Goal: Task Accomplishment & Management: Use online tool/utility

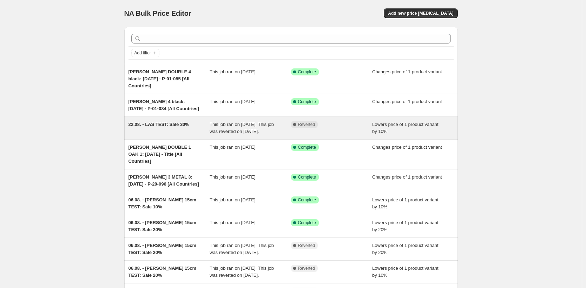
click at [177, 131] on div "22.08. - LAS TEST: Sale 30%" at bounding box center [169, 128] width 81 height 14
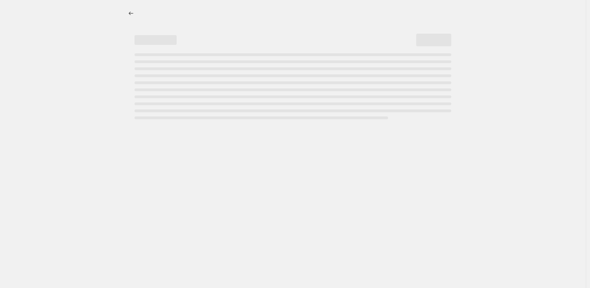
select select "percentage"
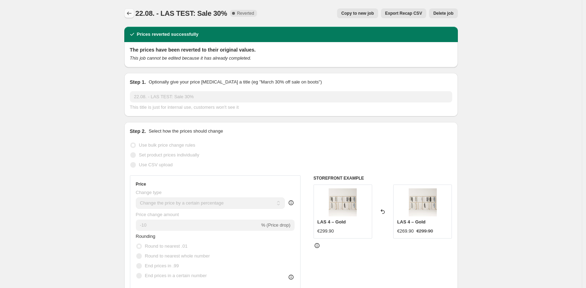
click at [132, 12] on icon "Price change jobs" at bounding box center [129, 13] width 7 height 7
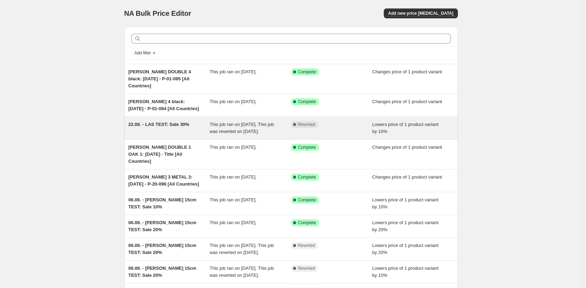
click at [229, 122] on span "This job ran on [DATE]. This job was reverted on [DATE]." at bounding box center [242, 128] width 64 height 12
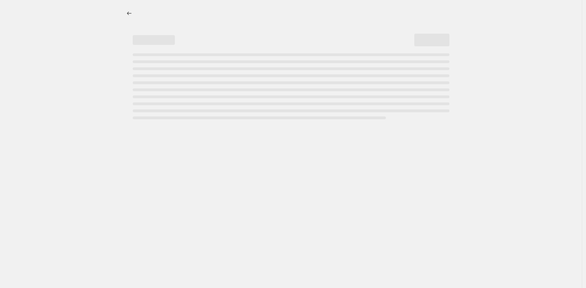
select select "percentage"
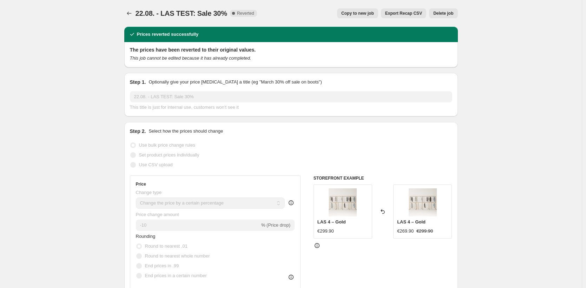
click at [372, 13] on span "Copy to new job" at bounding box center [357, 14] width 33 height 6
select select "percentage"
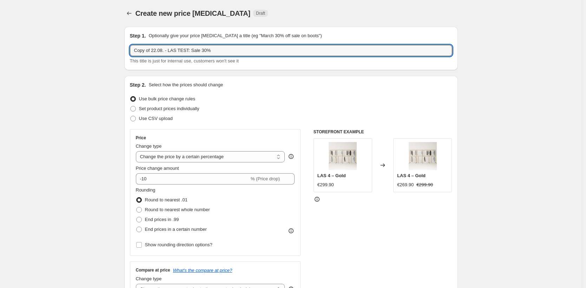
drag, startPoint x: 159, startPoint y: 51, endPoint x: 59, endPoint y: 40, distance: 100.6
click at [163, 50] on input "27.08. - LAS TEST: Sale 30%" at bounding box center [291, 50] width 322 height 11
type input "27.08. - LAS 4 TEST: Sale 30%"
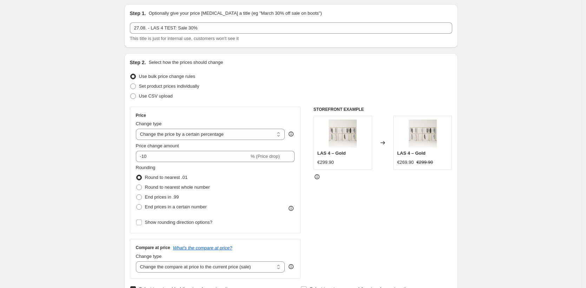
scroll to position [27, 0]
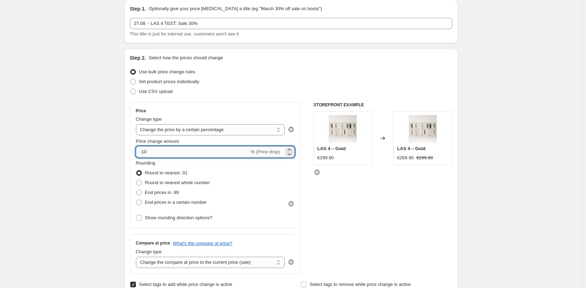
click at [144, 152] on input "-10" at bounding box center [192, 151] width 113 height 11
type input "-30"
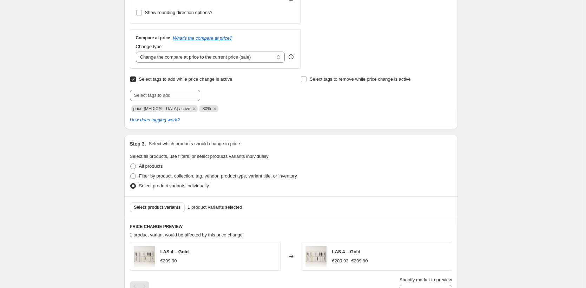
scroll to position [268, 0]
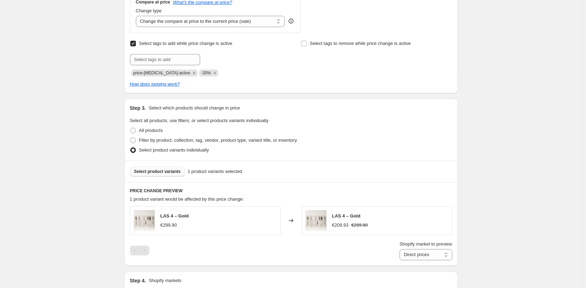
click at [164, 173] on span "Select product variants" at bounding box center [157, 172] width 47 height 6
click at [75, 128] on div "Create new price [MEDICAL_DATA]. This page is ready Create new price [MEDICAL_D…" at bounding box center [291, 190] width 582 height 917
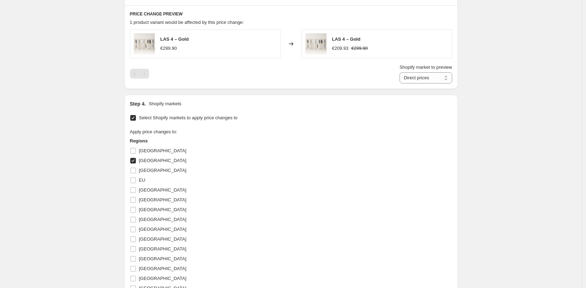
scroll to position [588, 0]
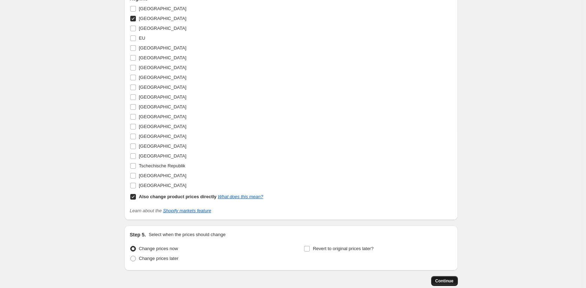
click at [443, 281] on span "Continue" at bounding box center [444, 281] width 18 height 6
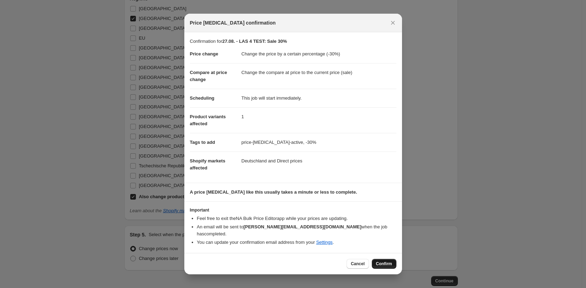
click at [383, 261] on span "Confirm" at bounding box center [384, 264] width 16 height 6
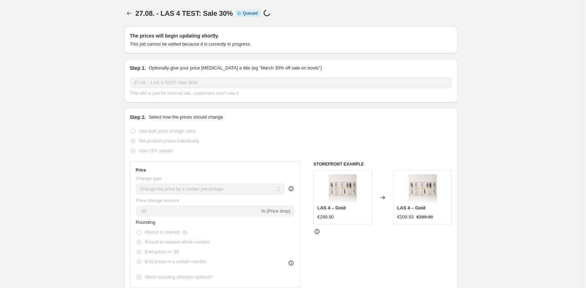
scroll to position [588, 0]
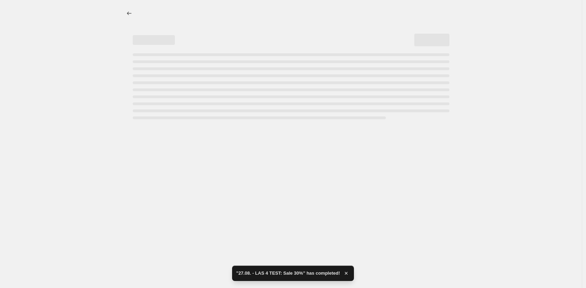
select select "percentage"
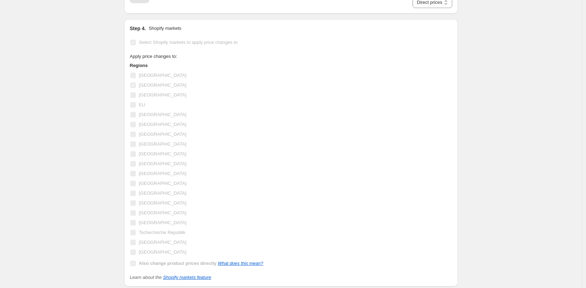
scroll to position [0, 0]
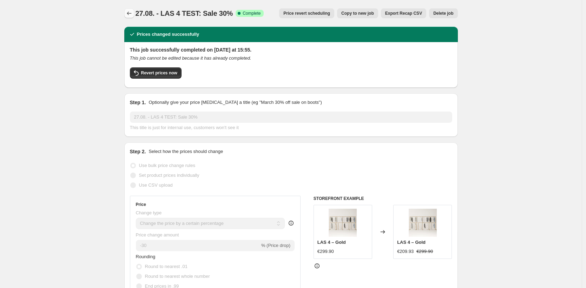
click at [128, 12] on icon "Price change jobs" at bounding box center [129, 13] width 7 height 7
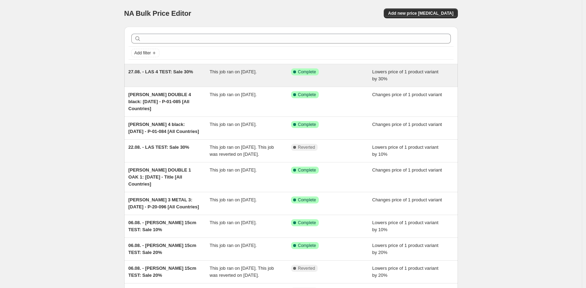
click at [227, 78] on div "This job ran on [DATE]." at bounding box center [250, 75] width 81 height 14
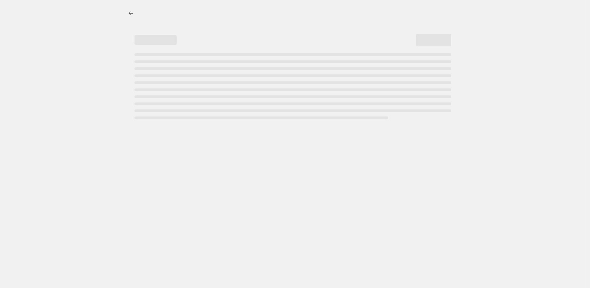
select select "percentage"
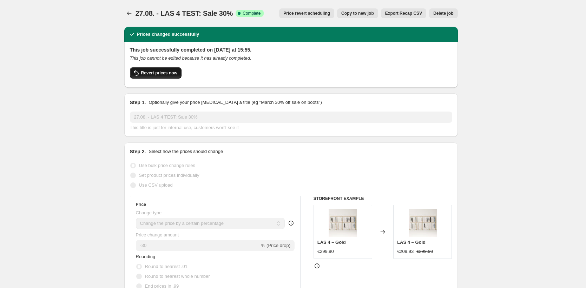
click at [165, 72] on span "Revert prices now" at bounding box center [159, 73] width 36 height 6
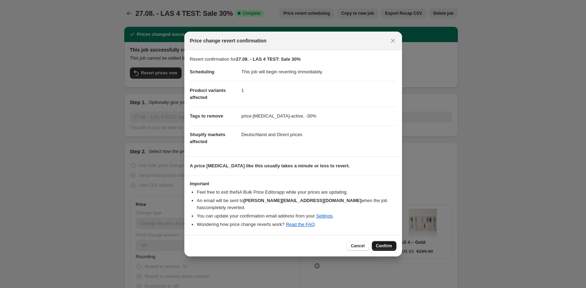
click at [395, 244] on button "Confirm" at bounding box center [384, 246] width 25 height 10
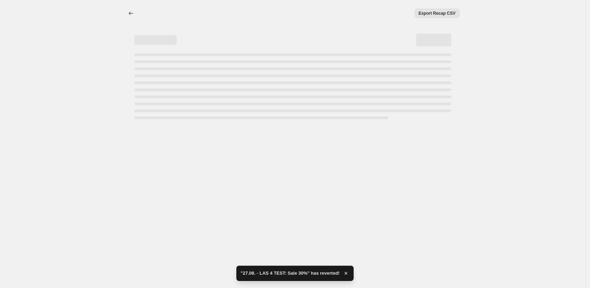
select select "percentage"
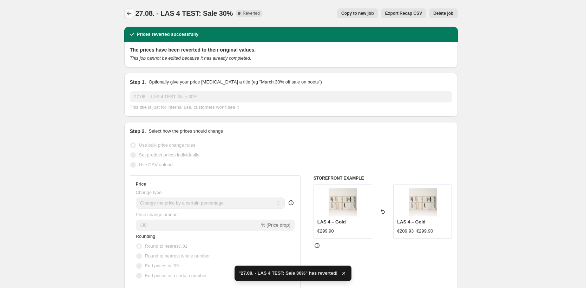
click at [130, 12] on icon "Price change jobs" at bounding box center [129, 14] width 5 height 4
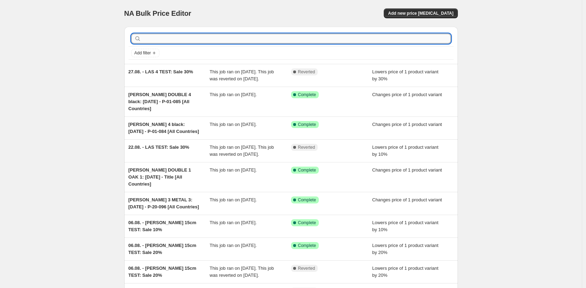
click at [171, 40] on input "text" at bounding box center [297, 39] width 308 height 10
type input "TEST"
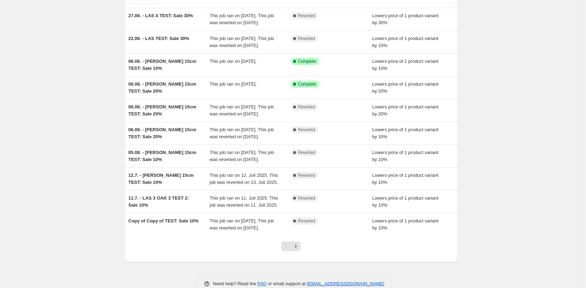
scroll to position [130, 0]
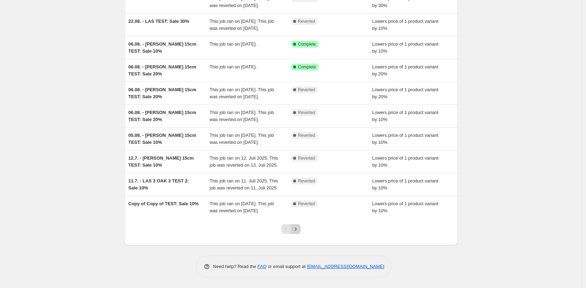
click at [301, 231] on button "Next" at bounding box center [296, 229] width 10 height 10
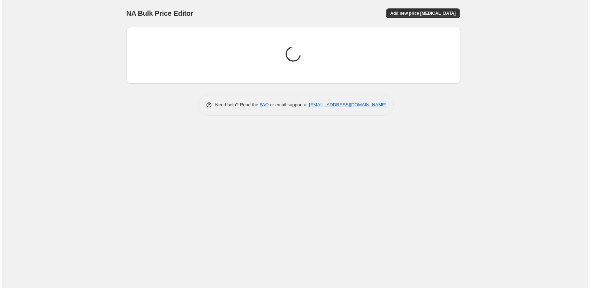
scroll to position [0, 0]
